Goal: Task Accomplishment & Management: Manage account settings

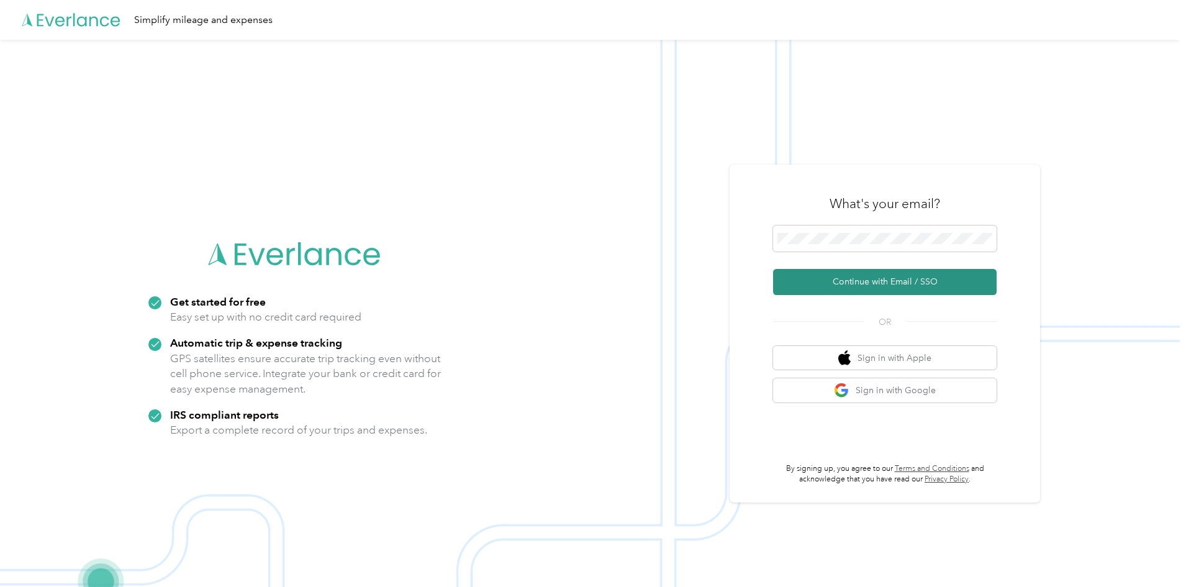
click at [903, 278] on button "Continue with Email / SSO" at bounding box center [885, 282] width 224 height 26
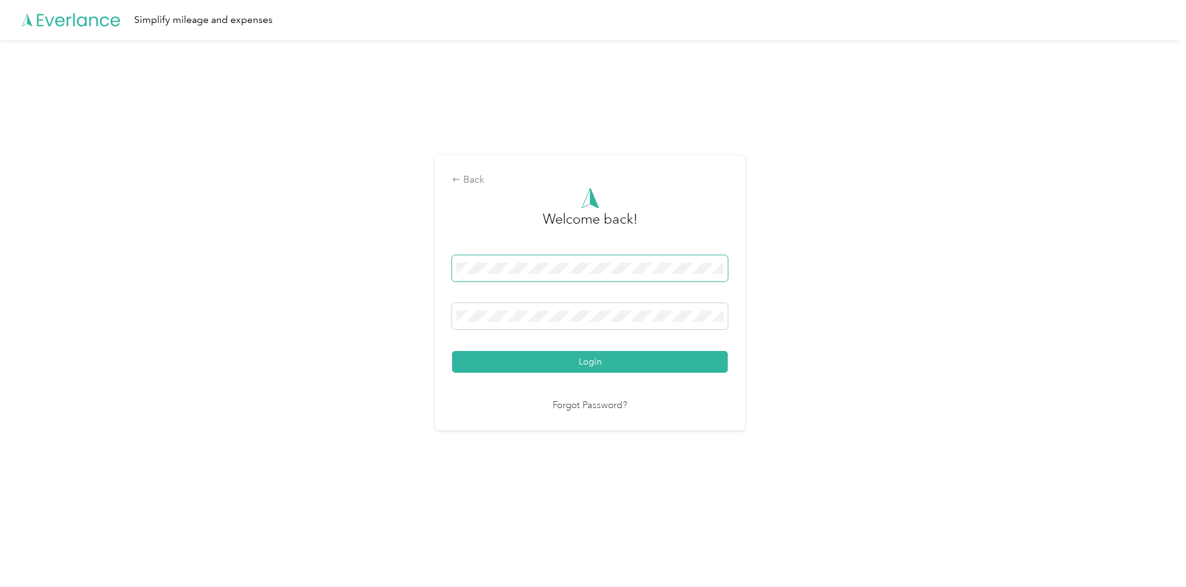
click at [452, 351] on button "Login" at bounding box center [590, 362] width 276 height 22
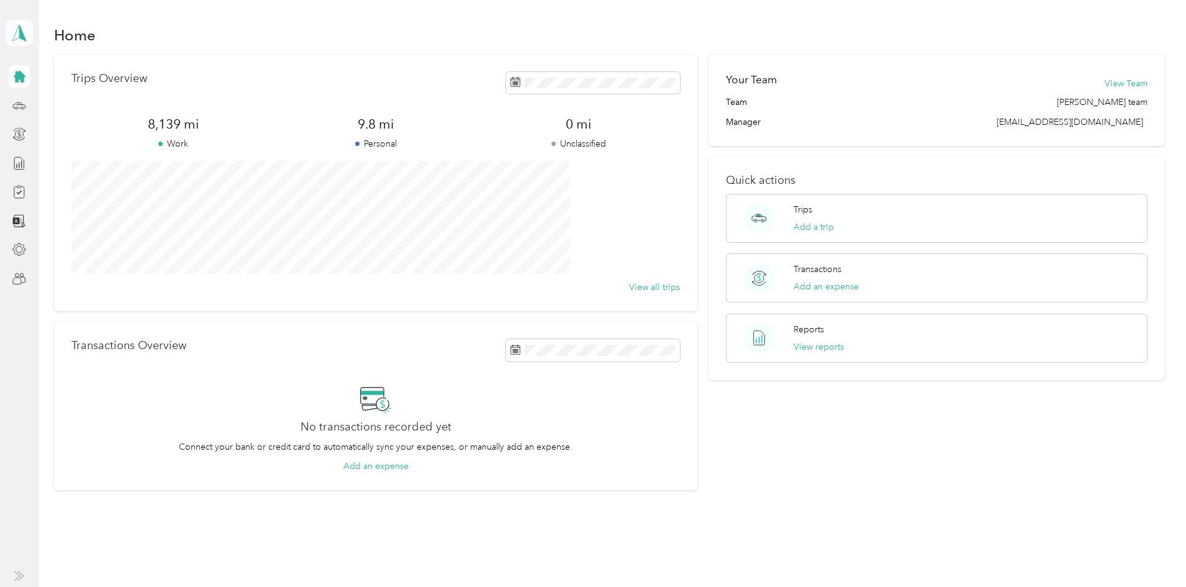
click at [16, 30] on icon at bounding box center [19, 32] width 19 height 17
click at [61, 106] on div "Team dashboard" at bounding box center [136, 102] width 244 height 22
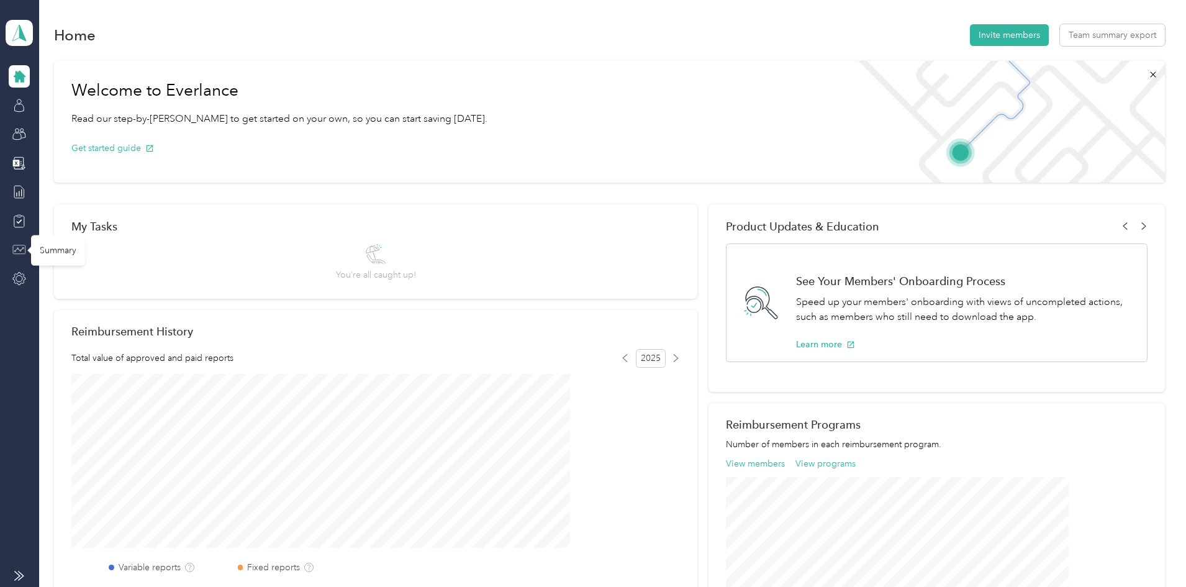
click at [23, 253] on icon at bounding box center [19, 250] width 14 height 14
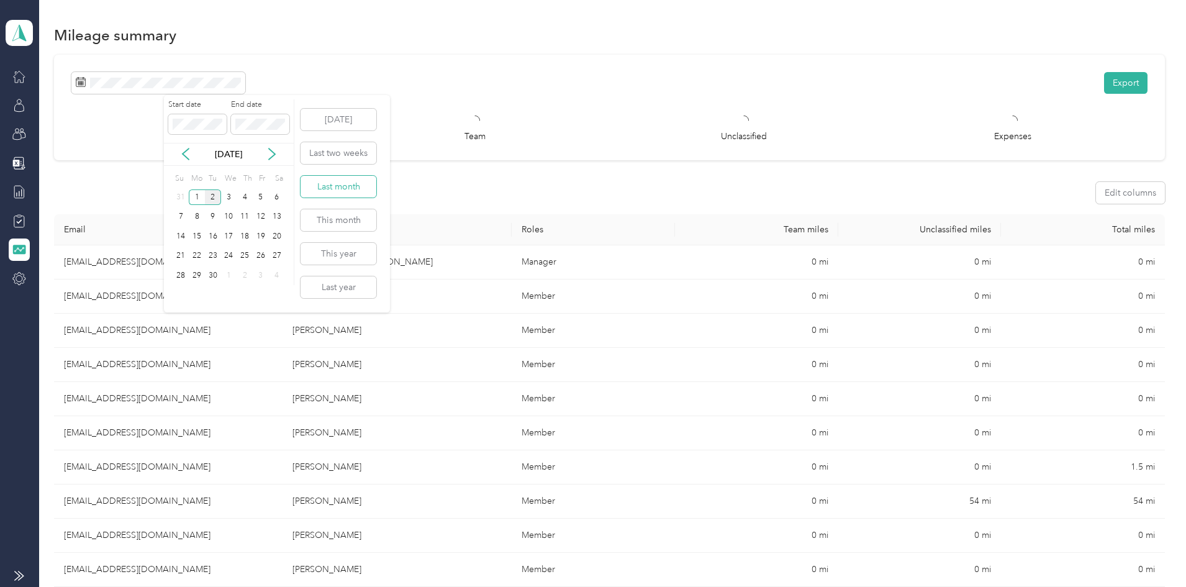
click at [331, 184] on button "Last month" at bounding box center [339, 187] width 76 height 22
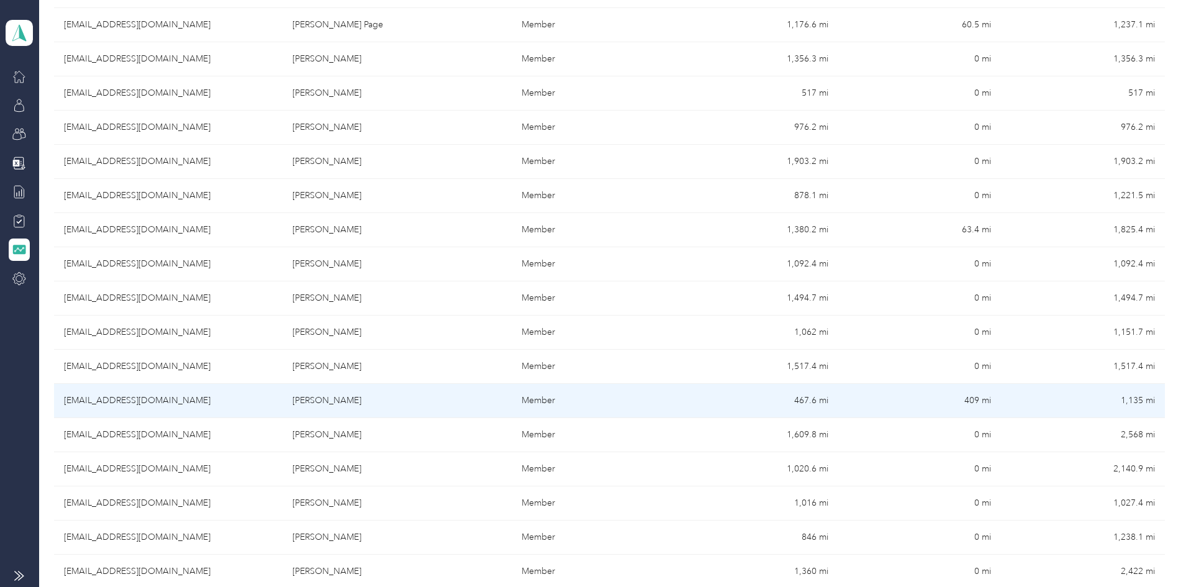
scroll to position [186, 0]
